Goal: Task Accomplishment & Management: Manage account settings

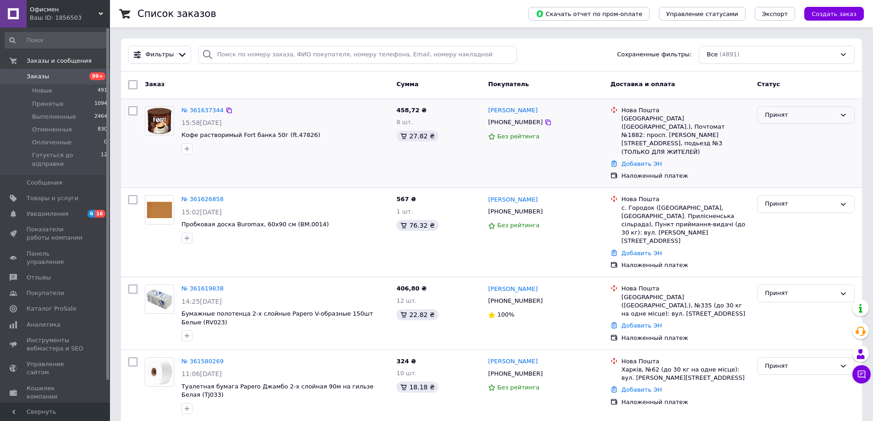
click at [804, 117] on div "Принят" at bounding box center [800, 115] width 71 height 10
click at [792, 153] on li "Отменен" at bounding box center [806, 151] width 97 height 17
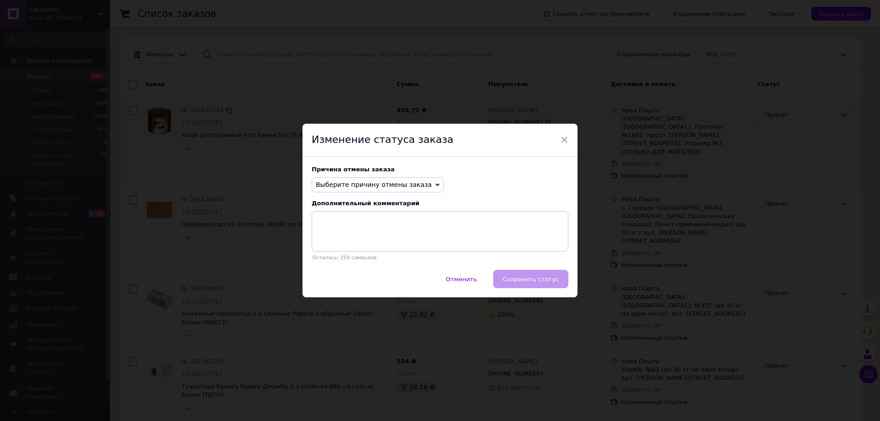
click at [356, 188] on span "Выберите причину отмены заказа" at bounding box center [374, 184] width 116 height 7
click at [344, 204] on li "Нет в наличии" at bounding box center [377, 202] width 131 height 13
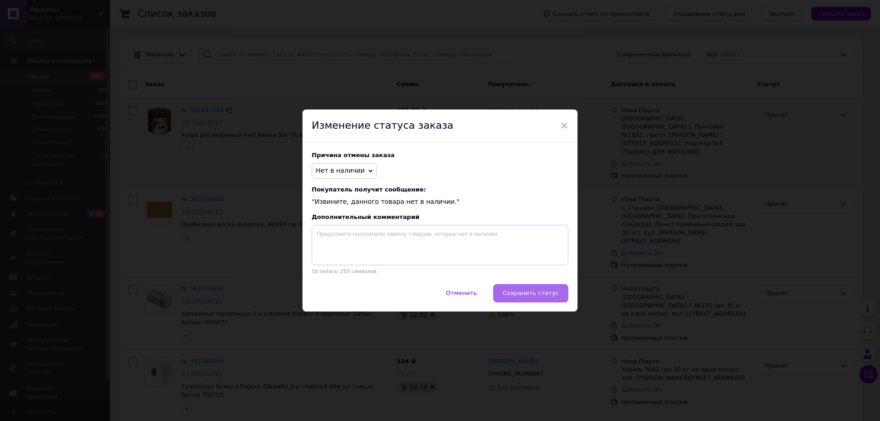
click at [530, 292] on span "Сохранить статус" at bounding box center [531, 293] width 56 height 7
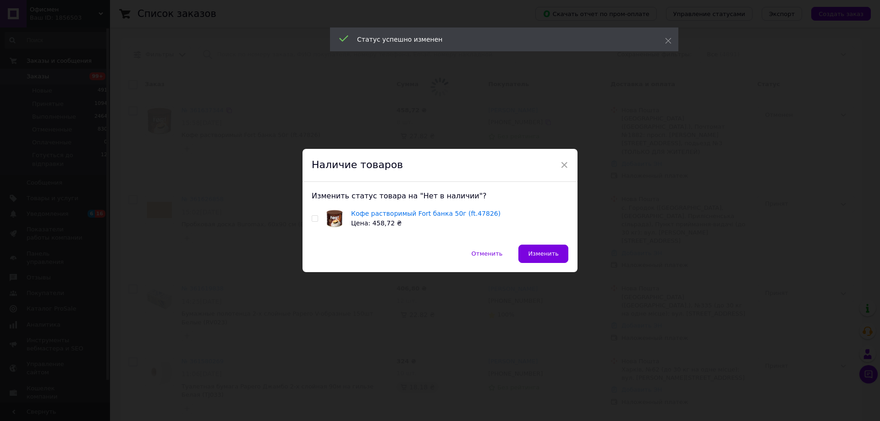
click at [315, 217] on div "Кофе растворимый Fort банка 50г (ft.47826) Цена: 458,72 ₴" at bounding box center [440, 218] width 257 height 19
click at [314, 219] on input "checkbox" at bounding box center [315, 219] width 6 height 6
checkbox input "true"
click at [546, 255] on span "Изменить" at bounding box center [543, 253] width 31 height 7
